Goal: Task Accomplishment & Management: Complete application form

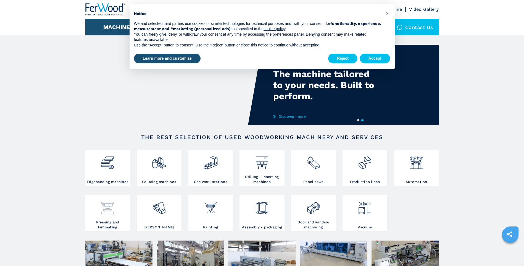
click at [104, 216] on div at bounding box center [108, 207] width 42 height 23
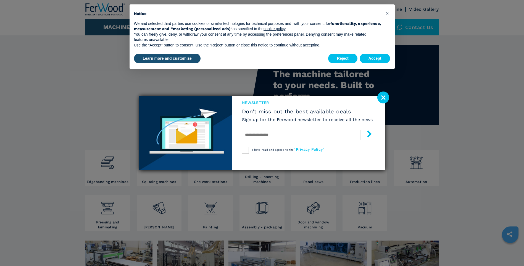
click at [381, 99] on image at bounding box center [383, 97] width 12 height 12
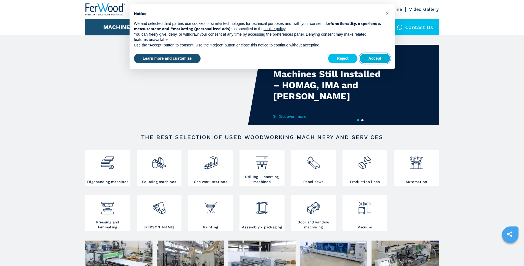
click at [370, 56] on button "Accept" at bounding box center [374, 59] width 31 height 10
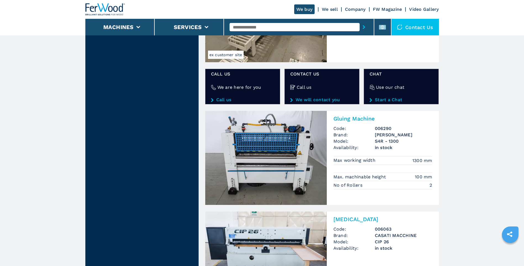
scroll to position [856, 0]
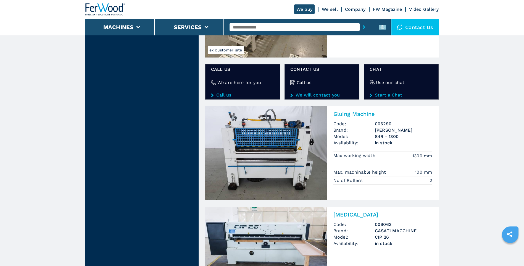
click at [270, 153] on img at bounding box center [265, 153] width 121 height 94
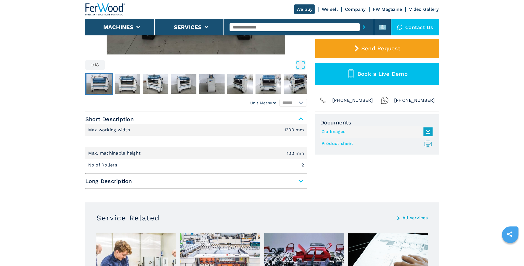
scroll to position [55, 0]
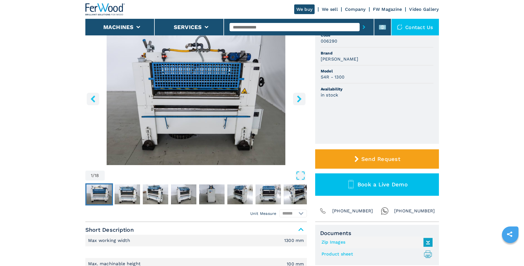
click at [300, 100] on icon "right-button" at bounding box center [299, 98] width 4 height 7
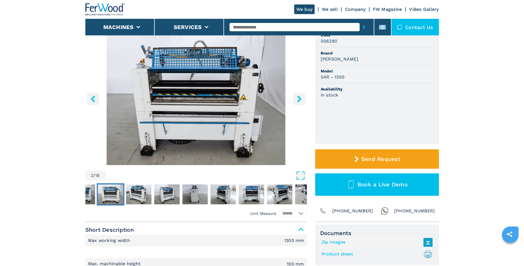
click at [299, 99] on icon "right-button" at bounding box center [299, 98] width 4 height 7
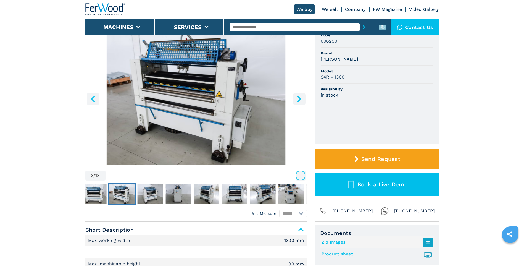
click at [299, 99] on icon "right-button" at bounding box center [299, 98] width 4 height 7
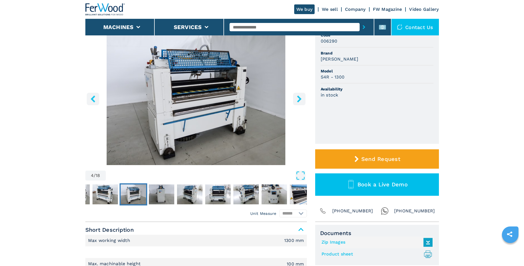
click at [299, 99] on icon "right-button" at bounding box center [299, 98] width 4 height 7
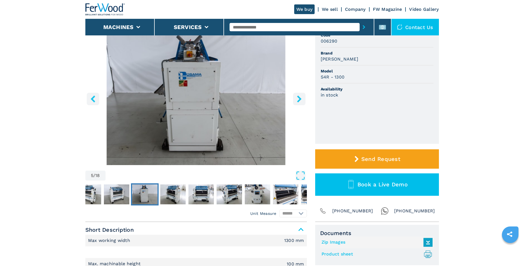
click at [300, 99] on icon "right-button" at bounding box center [299, 98] width 4 height 7
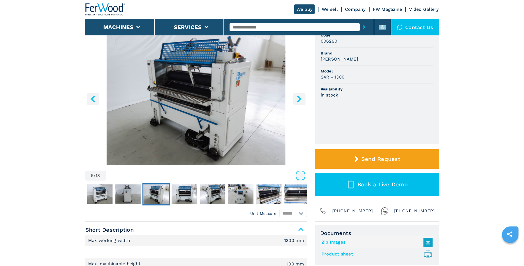
click at [300, 99] on icon "right-button" at bounding box center [299, 98] width 4 height 7
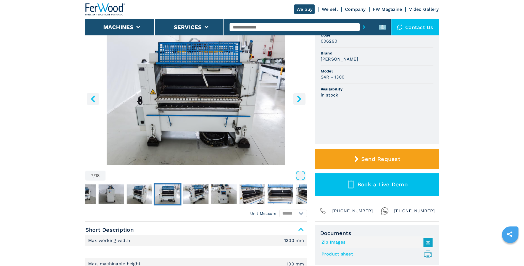
click at [300, 99] on icon "right-button" at bounding box center [299, 98] width 4 height 7
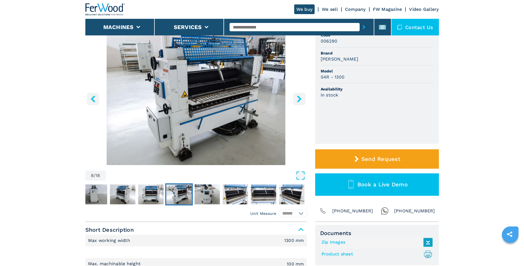
click at [300, 99] on icon "right-button" at bounding box center [299, 98] width 4 height 7
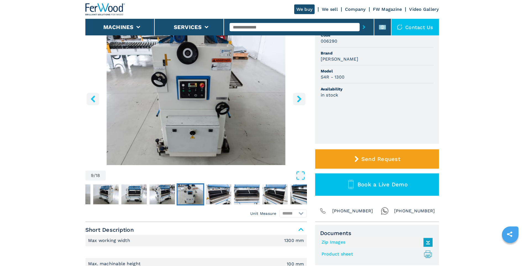
click at [300, 99] on icon "right-button" at bounding box center [299, 98] width 4 height 7
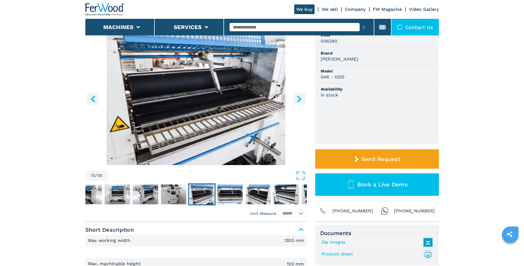
click at [300, 99] on icon "right-button" at bounding box center [299, 98] width 4 height 7
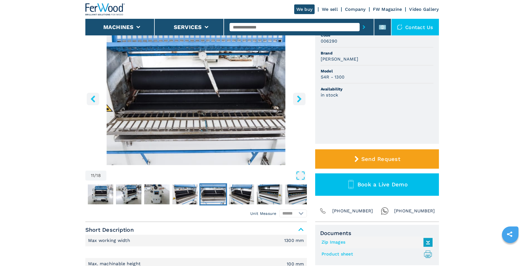
click at [300, 99] on icon "right-button" at bounding box center [299, 98] width 4 height 7
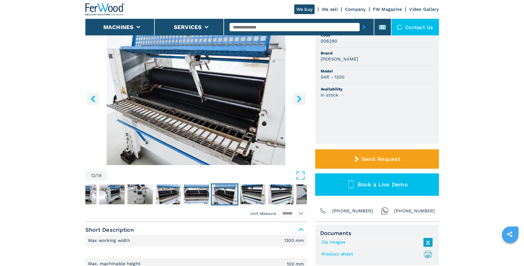
click at [300, 99] on icon "right-button" at bounding box center [299, 98] width 4 height 7
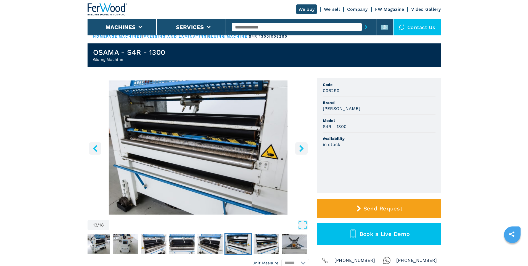
scroll to position [0, 0]
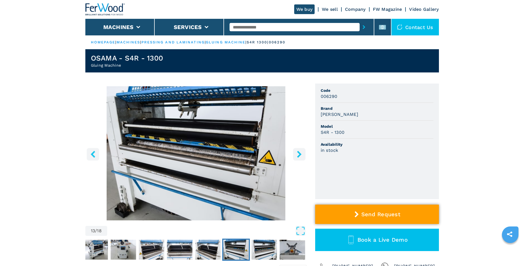
click at [380, 215] on span "Send Request" at bounding box center [380, 214] width 39 height 7
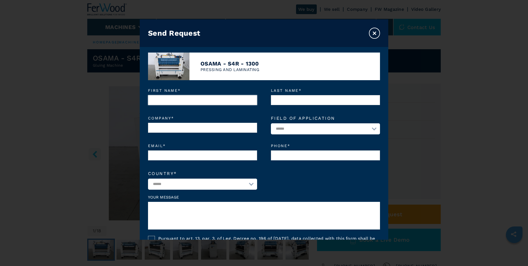
click at [171, 101] on input "First name *" at bounding box center [202, 100] width 109 height 10
type input "******"
type input "********"
type input "**********"
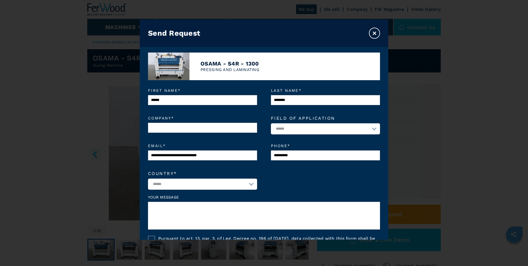
select select "**"
click at [192, 126] on input "Company *" at bounding box center [202, 128] width 109 height 10
type input "**********"
click at [302, 130] on select "**********" at bounding box center [325, 128] width 109 height 11
select select "*********"
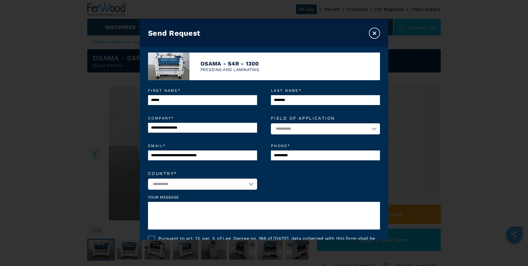
click at [271, 123] on select "**********" at bounding box center [325, 128] width 109 height 11
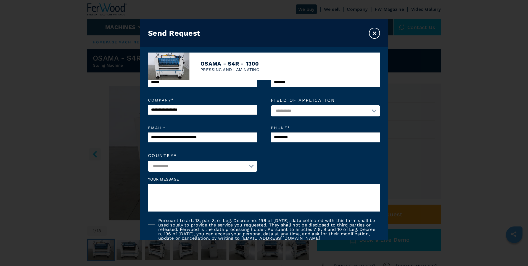
scroll to position [28, 0]
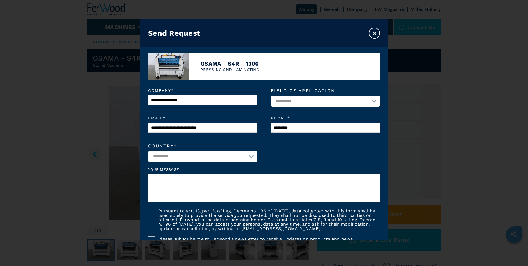
click at [162, 182] on textarea at bounding box center [264, 188] width 232 height 28
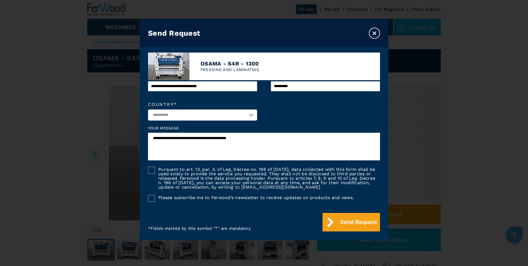
scroll to position [70, 0]
type textarea "**********"
click at [345, 224] on button "Send Request" at bounding box center [350, 222] width 57 height 18
click at [345, 221] on button "Send Request" at bounding box center [350, 222] width 57 height 18
click at [153, 170] on div at bounding box center [151, 169] width 7 height 7
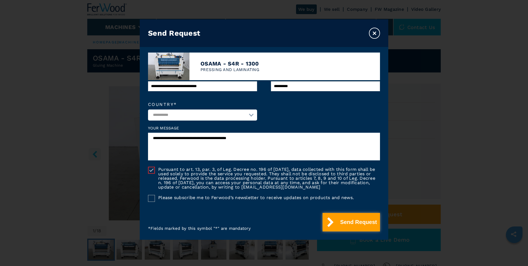
click at [351, 226] on button "Send Request" at bounding box center [350, 222] width 57 height 18
click at [303, 89] on input "**********" at bounding box center [325, 86] width 109 height 10
drag, startPoint x: 303, startPoint y: 89, endPoint x: 263, endPoint y: 89, distance: 39.8
click at [263, 89] on div "**********" at bounding box center [264, 86] width 232 height 22
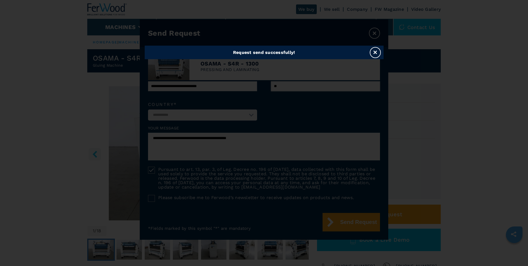
type input "**********"
click at [341, 192] on div "Request send successfully! ×" at bounding box center [264, 129] width 248 height 220
click at [375, 50] on button "×" at bounding box center [375, 52] width 11 height 11
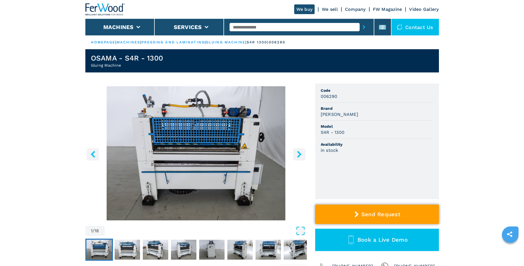
click at [369, 212] on span "Send Request" at bounding box center [380, 214] width 39 height 7
select select "*********"
select select "**"
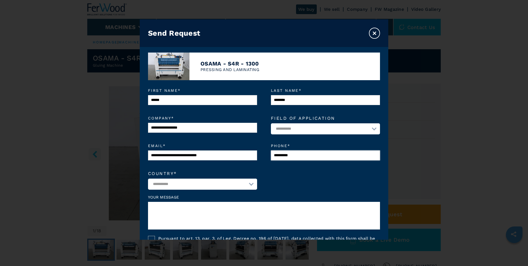
click at [288, 152] on input "**********" at bounding box center [325, 155] width 109 height 10
drag, startPoint x: 298, startPoint y: 155, endPoint x: 252, endPoint y: 151, distance: 46.6
click at [252, 151] on div "**********" at bounding box center [264, 155] width 232 height 22
type input "**********"
click at [165, 212] on textarea at bounding box center [264, 216] width 232 height 28
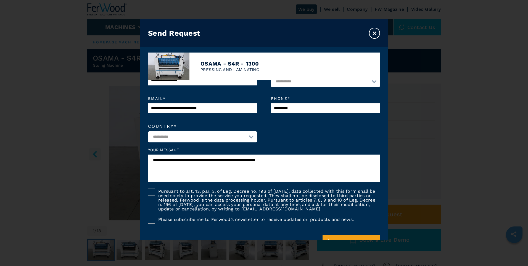
scroll to position [55, 0]
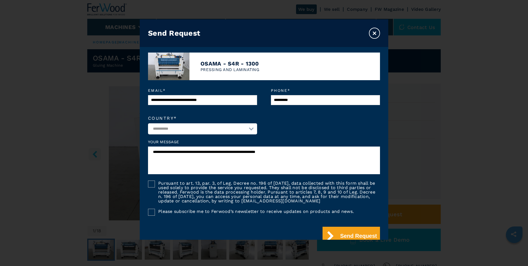
type textarea "**********"
click at [155, 184] on div at bounding box center [151, 183] width 7 height 7
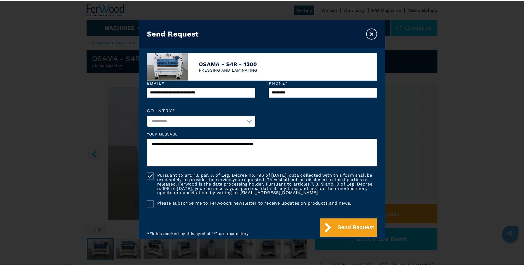
scroll to position [70, 0]
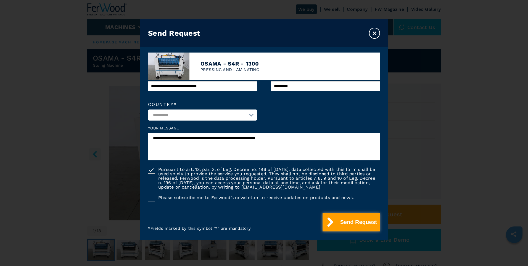
click at [342, 217] on button "Send Request" at bounding box center [350, 222] width 57 height 18
click at [374, 32] on button "×" at bounding box center [374, 33] width 11 height 11
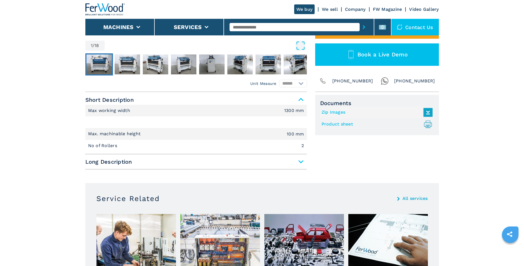
scroll to position [221, 0]
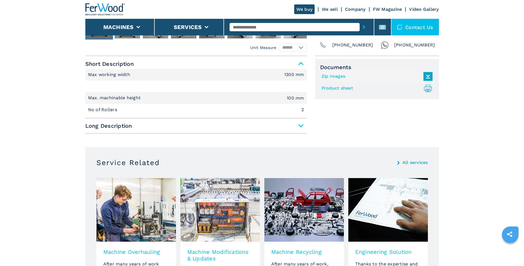
click at [288, 125] on span "Long Description" at bounding box center [195, 126] width 221 height 10
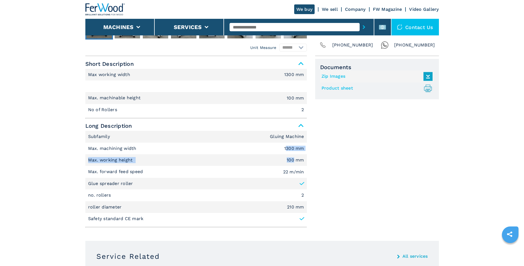
drag, startPoint x: 285, startPoint y: 147, endPoint x: 294, endPoint y: 158, distance: 14.1
click at [294, 158] on ul "Subfamily Gluing Machine Max. machining width 1300 mm Max. working height 100 m…" at bounding box center [195, 178] width 221 height 94
click at [105, 149] on p "Max. machining width" at bounding box center [113, 148] width 50 height 6
drag, startPoint x: 89, startPoint y: 149, endPoint x: 138, endPoint y: 148, distance: 48.6
click at [138, 148] on li "Max. machining width 1300 mm" at bounding box center [195, 148] width 221 height 12
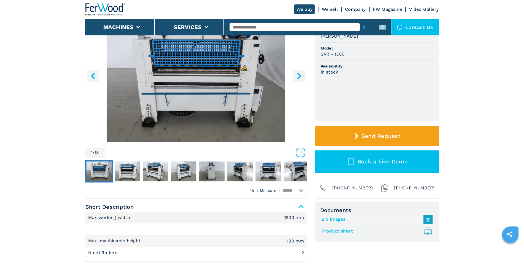
scroll to position [0, 0]
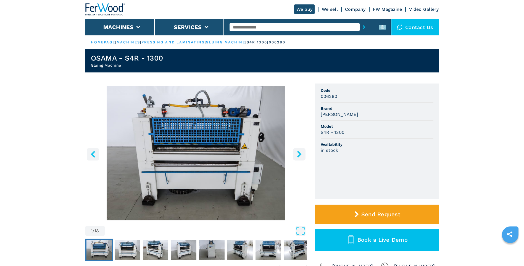
click at [94, 153] on icon "left-button" at bounding box center [93, 153] width 4 height 7
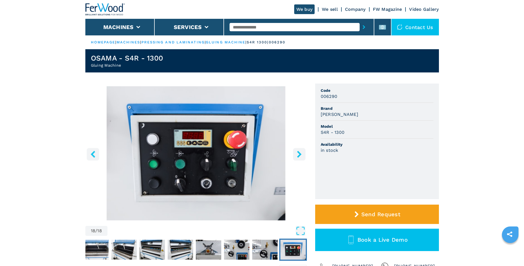
click at [94, 153] on icon "left-button" at bounding box center [93, 153] width 4 height 7
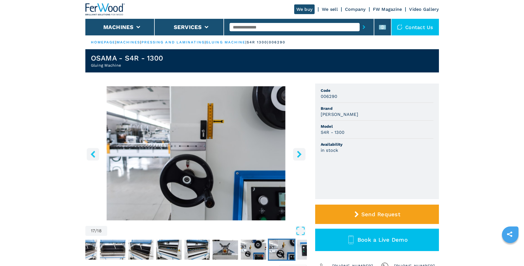
click at [94, 153] on icon "left-button" at bounding box center [93, 153] width 4 height 7
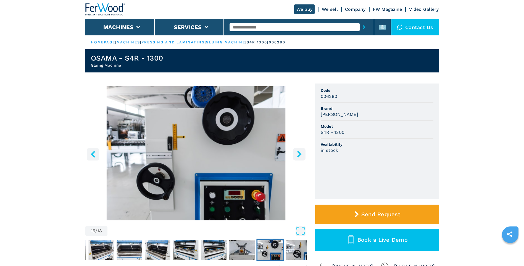
click at [94, 153] on icon "left-button" at bounding box center [93, 153] width 4 height 7
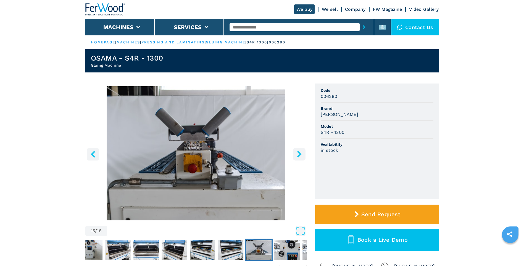
click at [94, 153] on icon "left-button" at bounding box center [93, 153] width 4 height 7
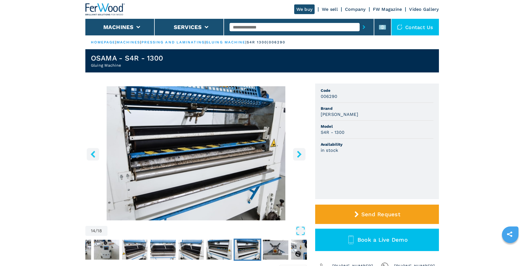
click at [94, 153] on icon "left-button" at bounding box center [93, 153] width 4 height 7
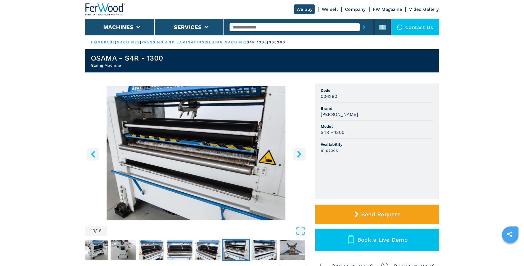
click at [94, 153] on icon "left-button" at bounding box center [93, 153] width 4 height 7
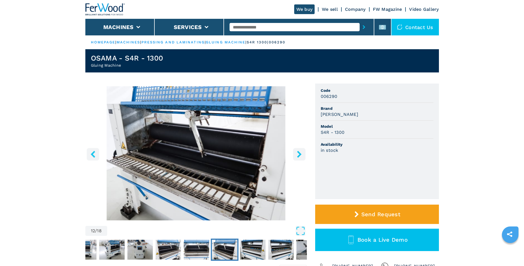
click at [94, 153] on icon "left-button" at bounding box center [93, 153] width 4 height 7
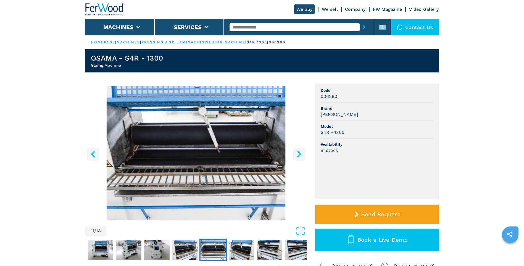
click at [94, 153] on icon "left-button" at bounding box center [93, 153] width 4 height 7
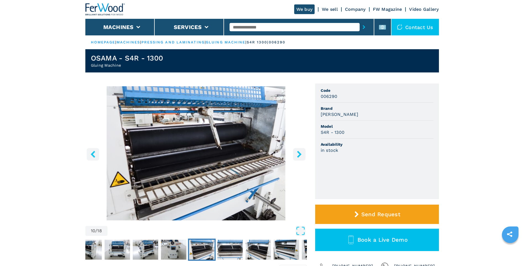
click at [94, 153] on icon "left-button" at bounding box center [93, 153] width 4 height 7
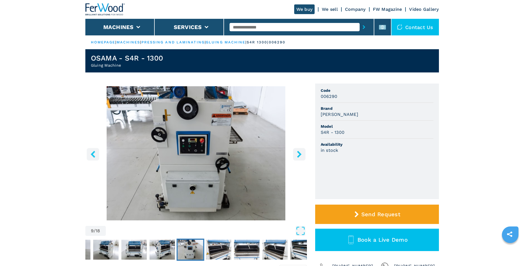
click at [94, 153] on icon "left-button" at bounding box center [93, 153] width 4 height 7
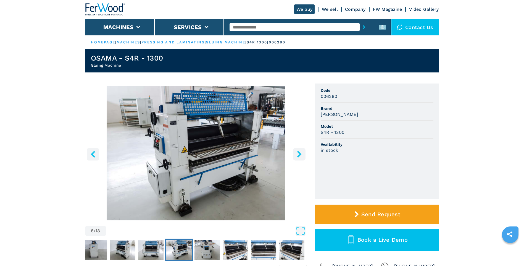
click at [94, 153] on icon "left-button" at bounding box center [93, 153] width 4 height 7
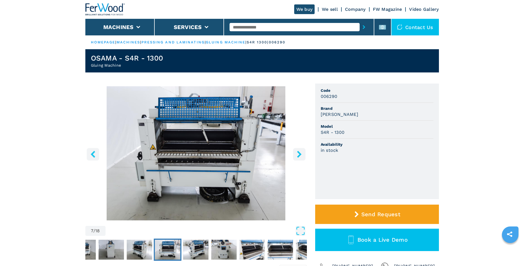
click at [94, 153] on icon "left-button" at bounding box center [93, 153] width 4 height 7
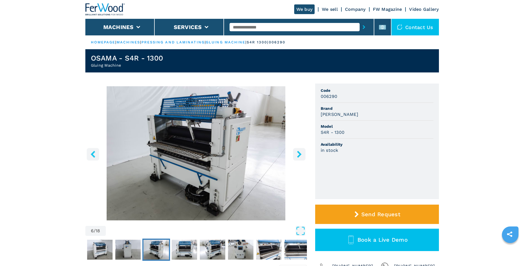
click at [94, 153] on icon "left-button" at bounding box center [93, 153] width 4 height 7
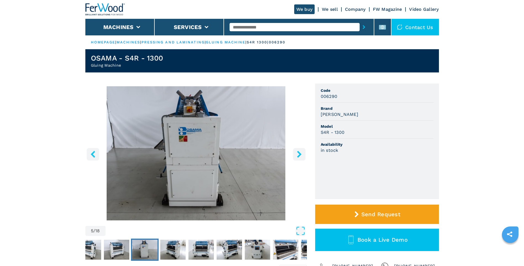
click at [94, 153] on icon "left-button" at bounding box center [93, 153] width 4 height 7
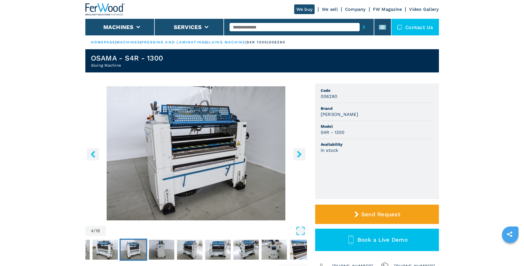
click at [94, 153] on icon "left-button" at bounding box center [93, 153] width 4 height 7
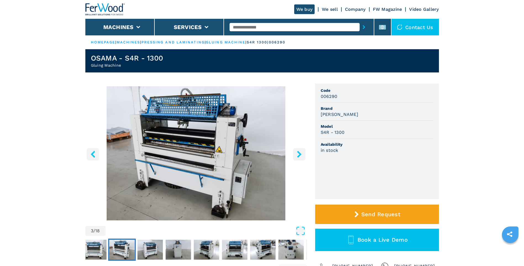
click at [94, 153] on icon "left-button" at bounding box center [93, 153] width 4 height 7
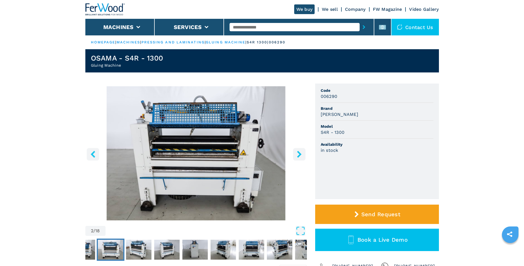
click at [91, 153] on icon "left-button" at bounding box center [92, 153] width 7 height 7
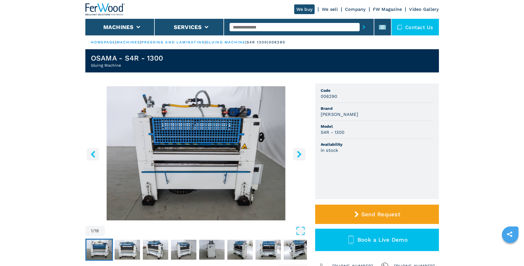
click at [91, 153] on icon "left-button" at bounding box center [92, 153] width 7 height 7
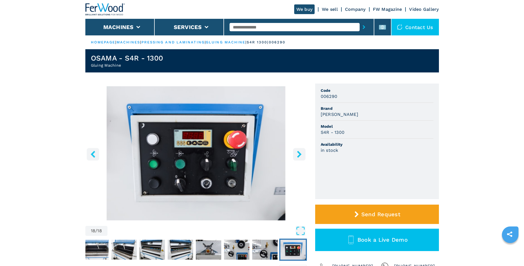
click at [91, 153] on icon "left-button" at bounding box center [92, 153] width 7 height 7
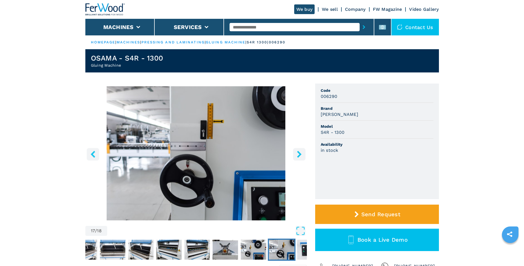
click at [299, 156] on icon "right-button" at bounding box center [299, 153] width 4 height 7
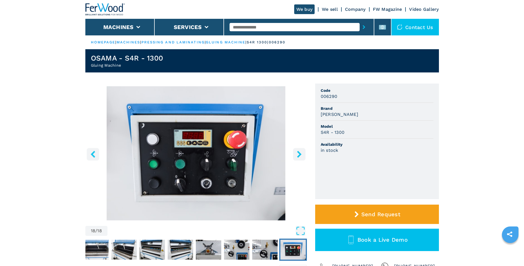
click at [299, 156] on icon "right-button" at bounding box center [299, 153] width 4 height 7
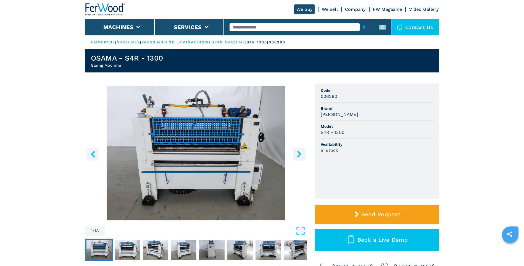
click at [342, 133] on h3 "S4R - 1300" at bounding box center [333, 132] width 24 height 6
click at [387, 179] on ul "Code 006290 Brand OSAMA Model S4R - 1300 Availability in stock" at bounding box center [377, 140] width 124 height 115
drag, startPoint x: 326, startPoint y: 96, endPoint x: 336, endPoint y: 96, distance: 9.4
click at [336, 96] on h3 "006290" at bounding box center [329, 96] width 17 height 6
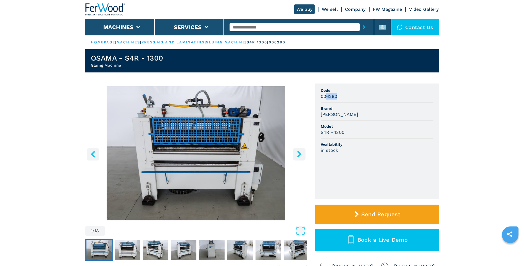
click at [329, 98] on h3 "006290" at bounding box center [329, 96] width 17 height 6
drag, startPoint x: 170, startPoint y: 58, endPoint x: 91, endPoint y: 61, distance: 78.5
click at [91, 61] on header "OSAMA - S4R - 1300 Gluing Machine" at bounding box center [261, 60] width 353 height 23
copy h1 "OSAMA - S4R - 1300"
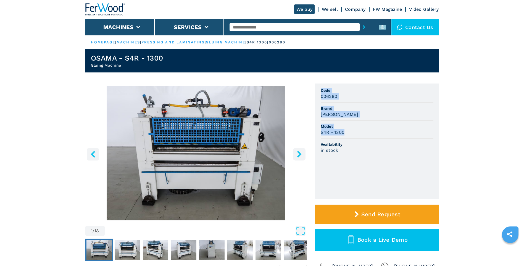
drag, startPoint x: 322, startPoint y: 91, endPoint x: 350, endPoint y: 130, distance: 48.6
click at [350, 130] on ul "Code 006290 Brand OSAMA Model S4R - 1300 Availability in stock" at bounding box center [377, 140] width 124 height 115
copy ul "Code 006290 Brand OSAMA Model S4R - 1300"
